Goal: Find specific page/section: Find specific page/section

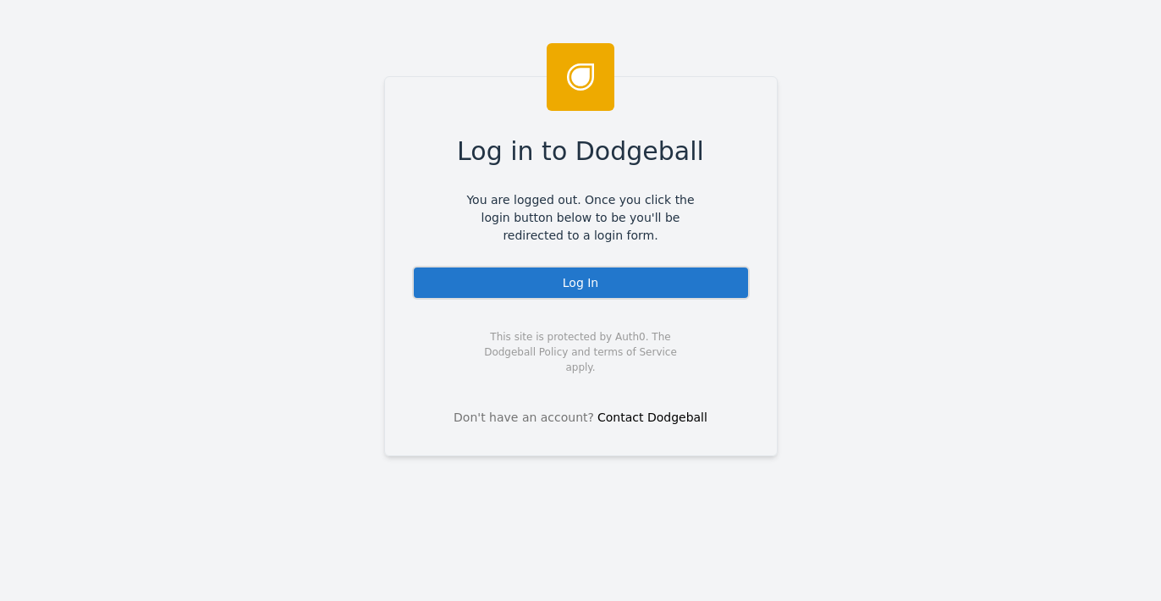
drag, startPoint x: 494, startPoint y: 282, endPoint x: 492, endPoint y: 294, distance: 12.0
click at [494, 282] on div "Log In" at bounding box center [581, 283] width 338 height 34
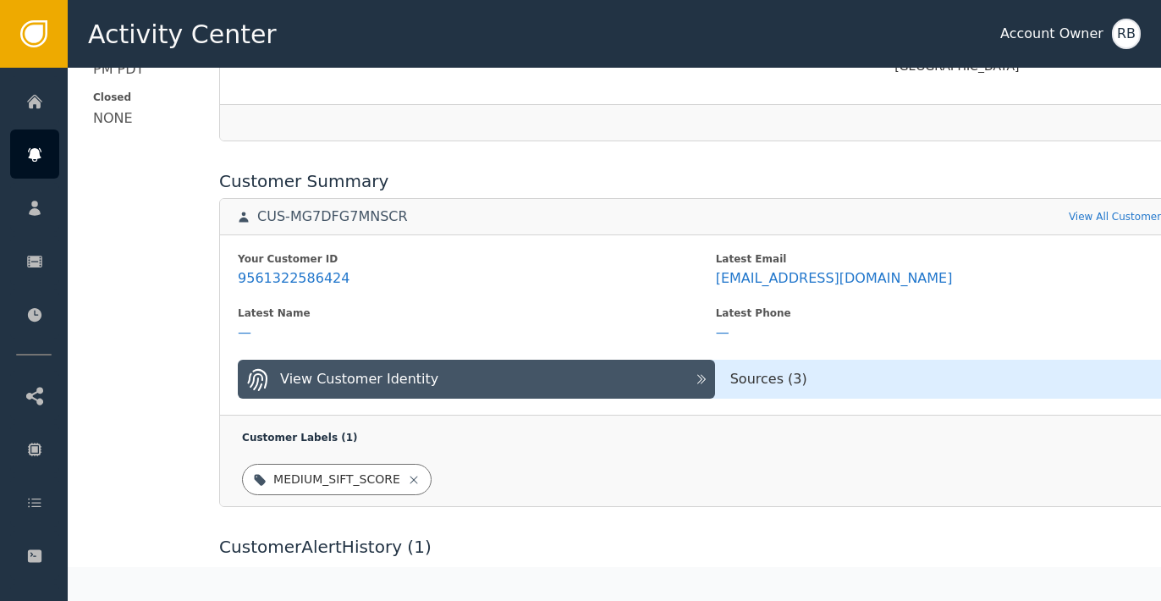
scroll to position [601, 0]
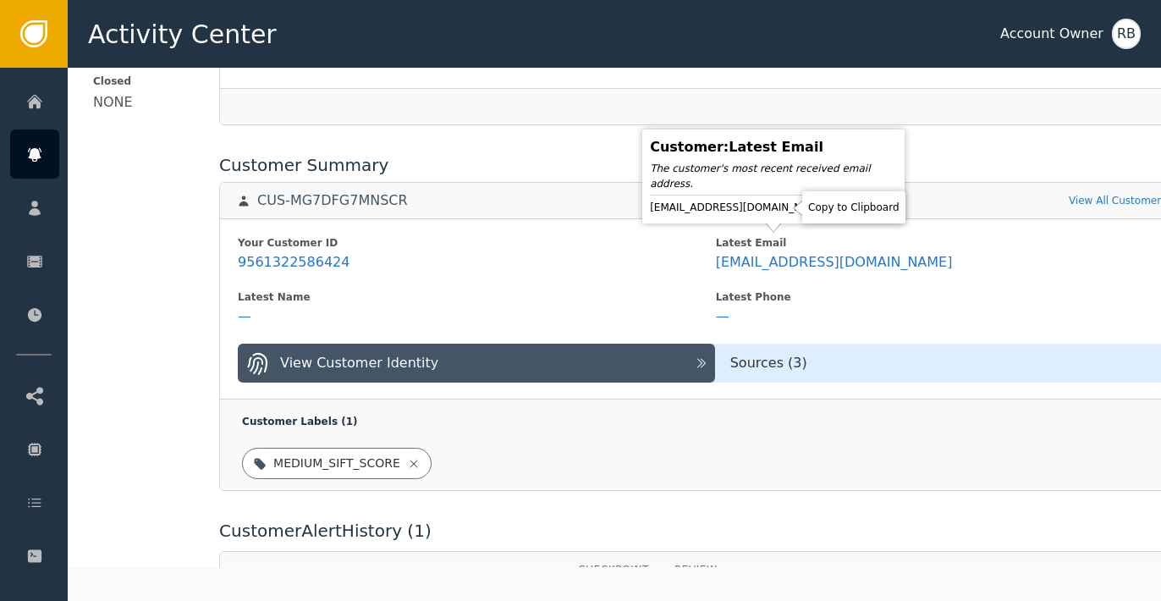
click at [834, 211] on icon at bounding box center [842, 207] width 17 height 17
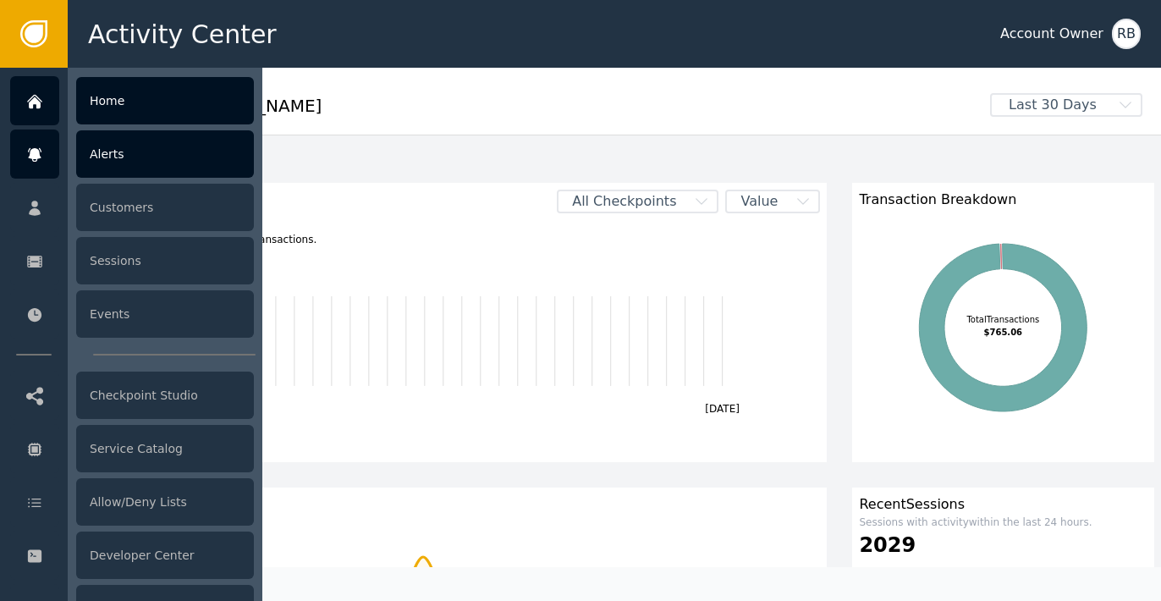
click at [109, 165] on div "Alerts" at bounding box center [165, 153] width 178 height 47
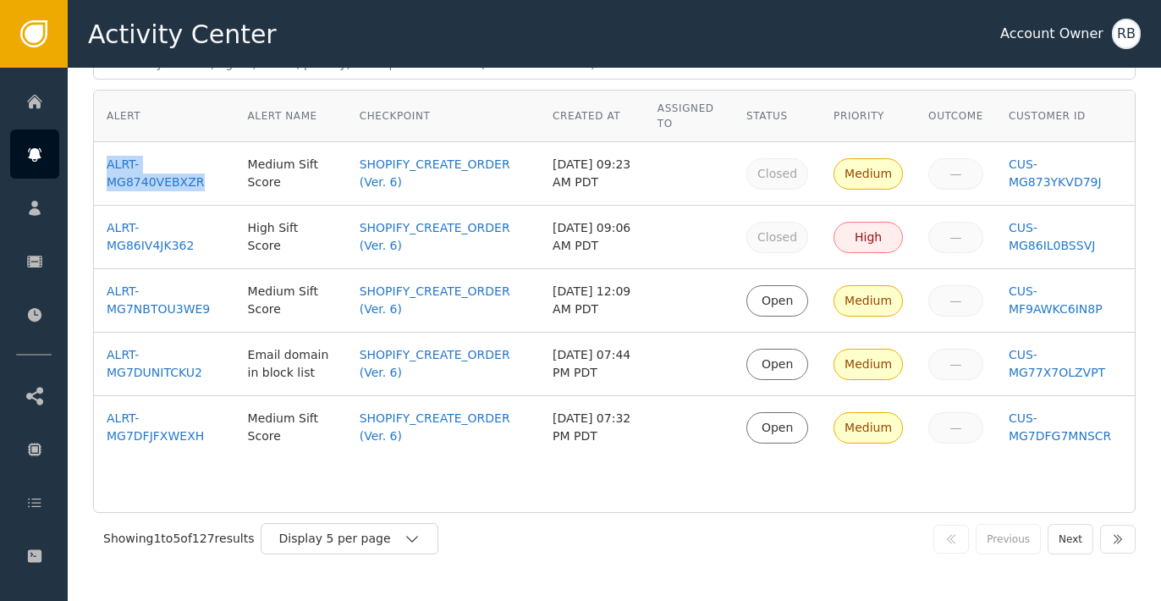
scroll to position [109, 0]
